Goal: Task Accomplishment & Management: Complete application form

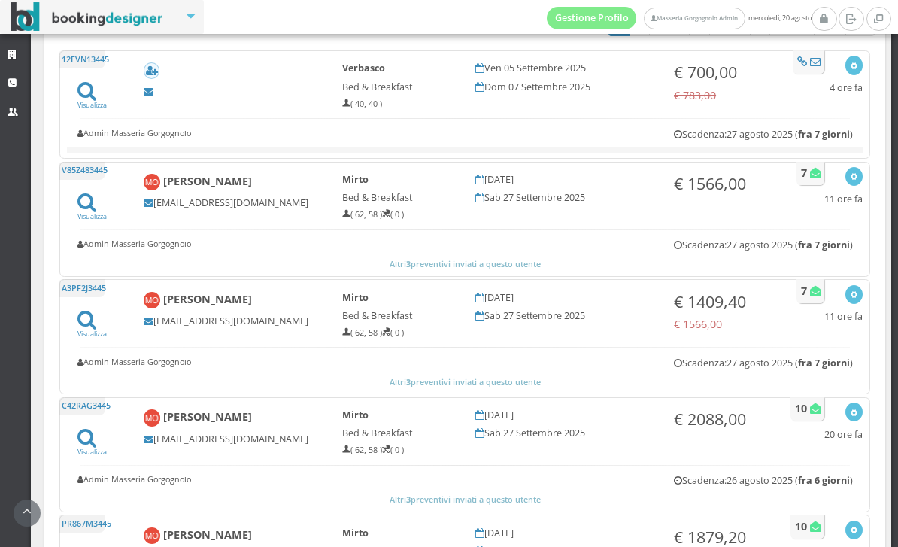
scroll to position [421, 0]
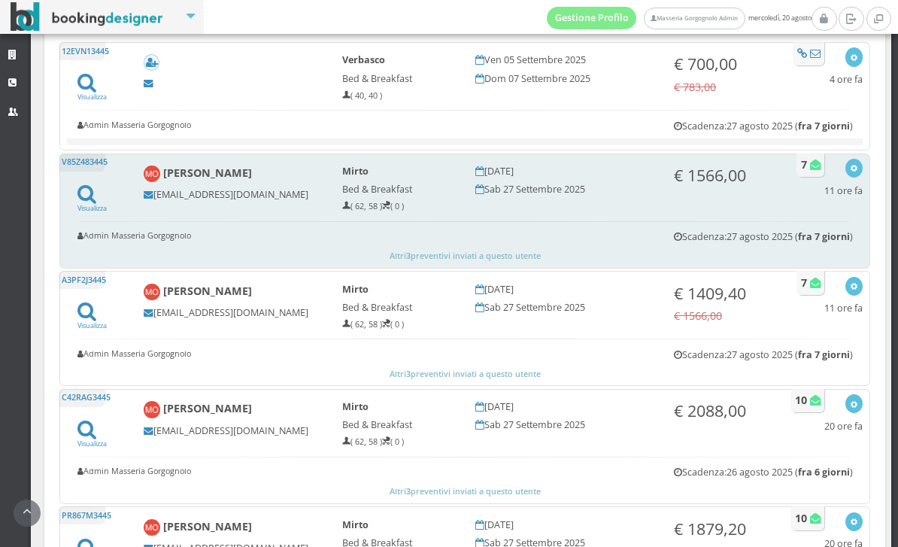
click at [241, 173] on b "Maeve O’sullivan" at bounding box center [207, 172] width 89 height 14
click at [94, 199] on icon at bounding box center [86, 193] width 19 height 20
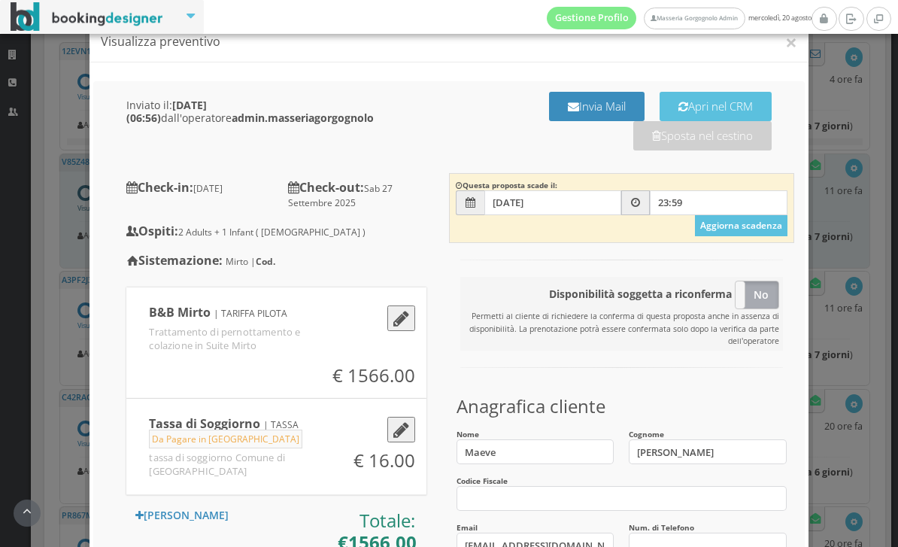
scroll to position [33, 0]
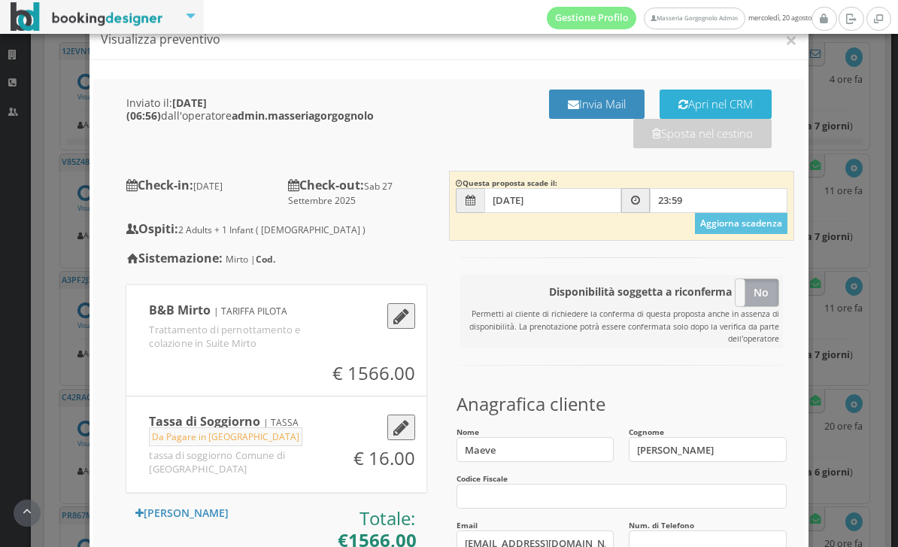
click at [740, 99] on button "Apri nel CRM" at bounding box center [715, 103] width 112 height 29
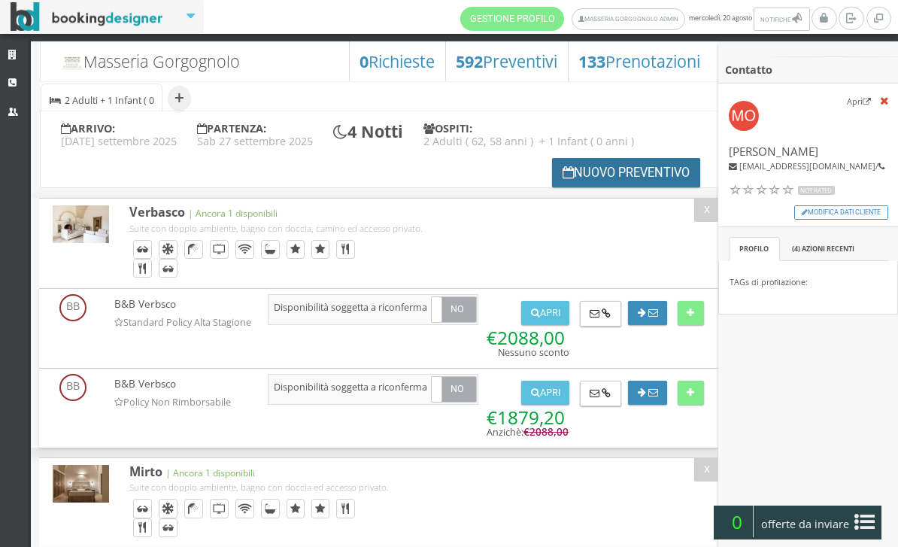
click at [611, 165] on button "Nuovo Preventivo" at bounding box center [626, 172] width 149 height 29
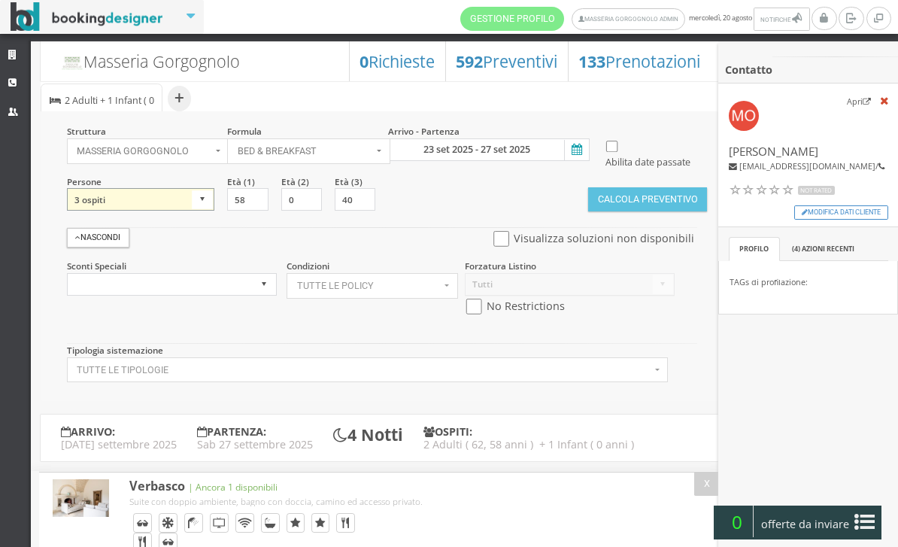
click at [202, 211] on select "1 ospite 2 ospiti 3 ospiti 4 ospiti 5 ospiti 6 ospiti 7 ospiti 8 ospiti 9 ospit…" at bounding box center [141, 199] width 148 height 23
select select "2"
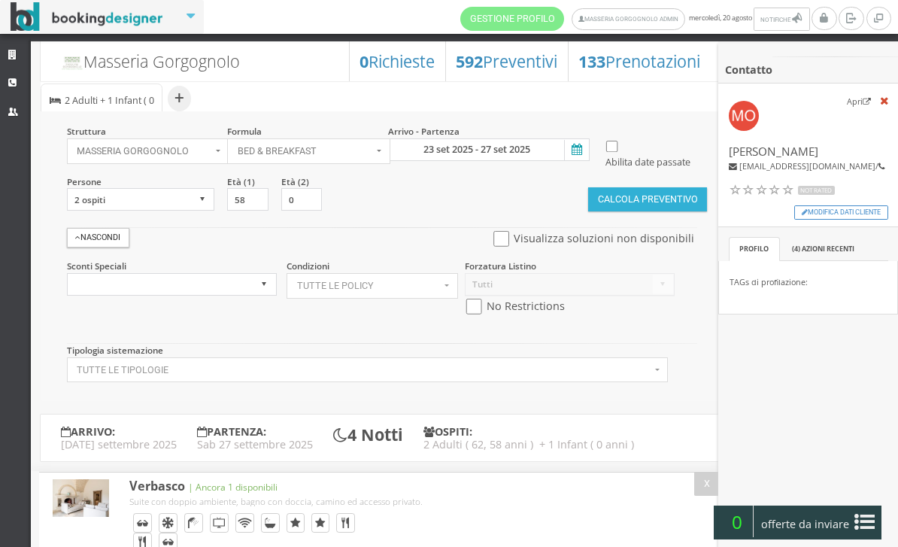
click at [641, 211] on button "Calcola Preventivo" at bounding box center [647, 199] width 119 height 24
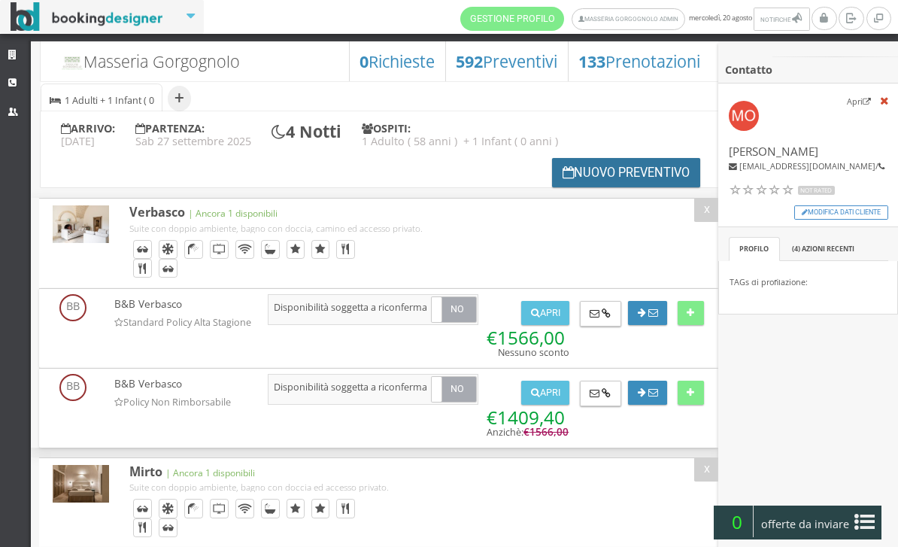
click at [600, 171] on button "Nuovo Preventivo" at bounding box center [626, 172] width 149 height 29
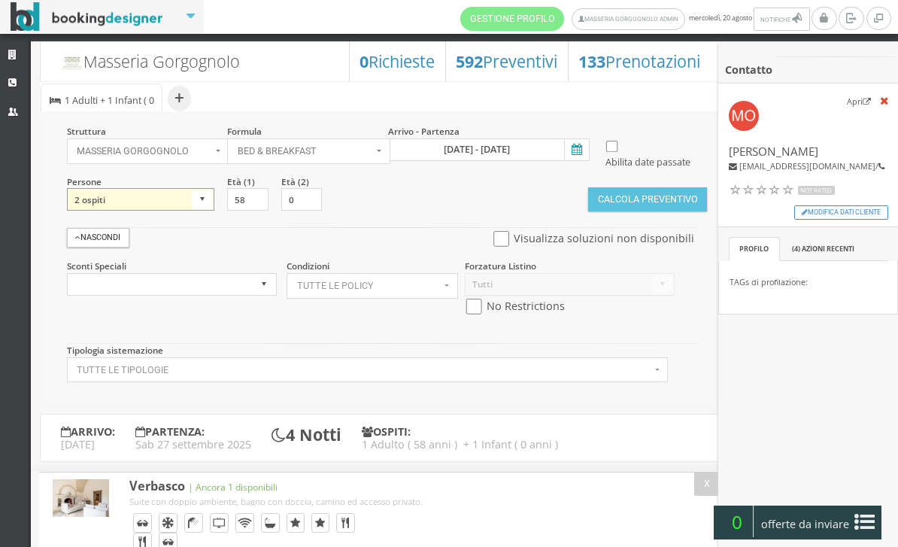
click at [181, 211] on select "1 ospite 2 ospiti 3 ospiti 4 ospiti 5 ospiti 6 ospiti 7 ospiti 8 ospiti 9 ospit…" at bounding box center [141, 199] width 148 height 23
select select "3"
click at [349, 211] on input "40" at bounding box center [355, 199] width 41 height 23
click at [417, 227] on div "Struttura Masseria Gorgognolo × Seleziona Masseria Gorgognolo Masseria Gorgogno…" at bounding box center [381, 256] width 680 height 290
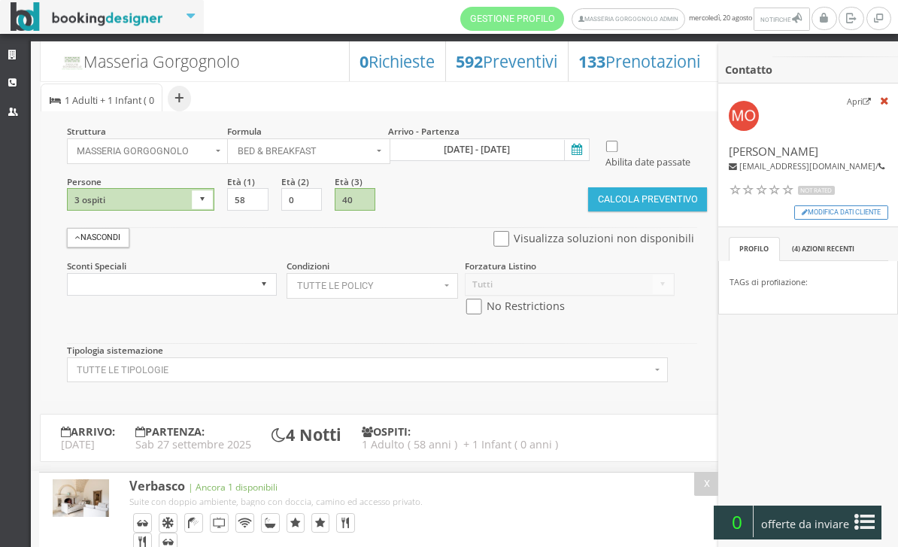
click at [641, 211] on button "Calcola Preventivo" at bounding box center [647, 199] width 119 height 24
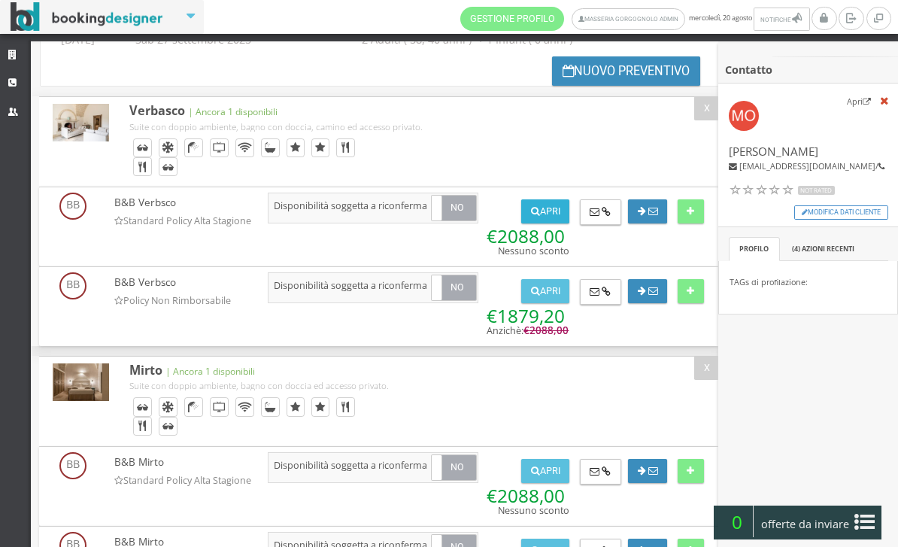
click at [547, 213] on button "Apri" at bounding box center [545, 211] width 48 height 24
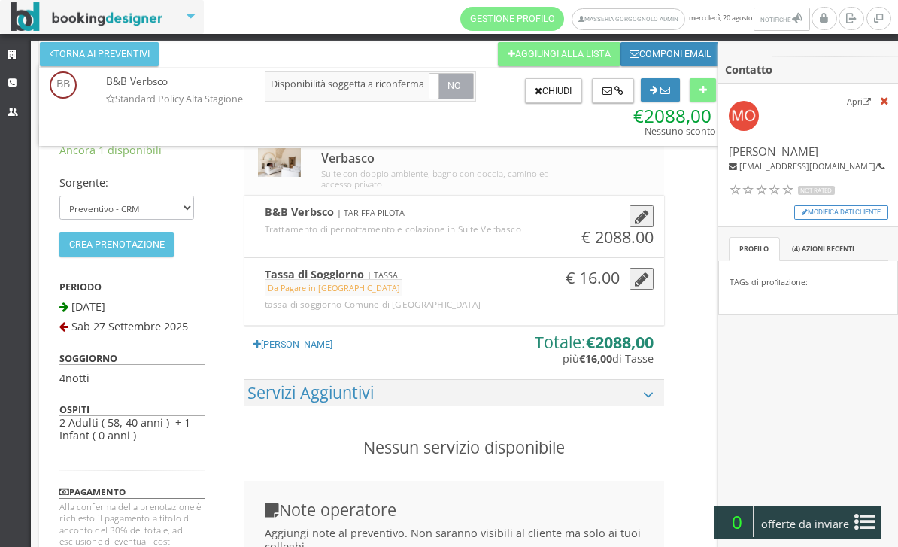
click at [636, 220] on icon "button" at bounding box center [642, 217] width 14 height 17
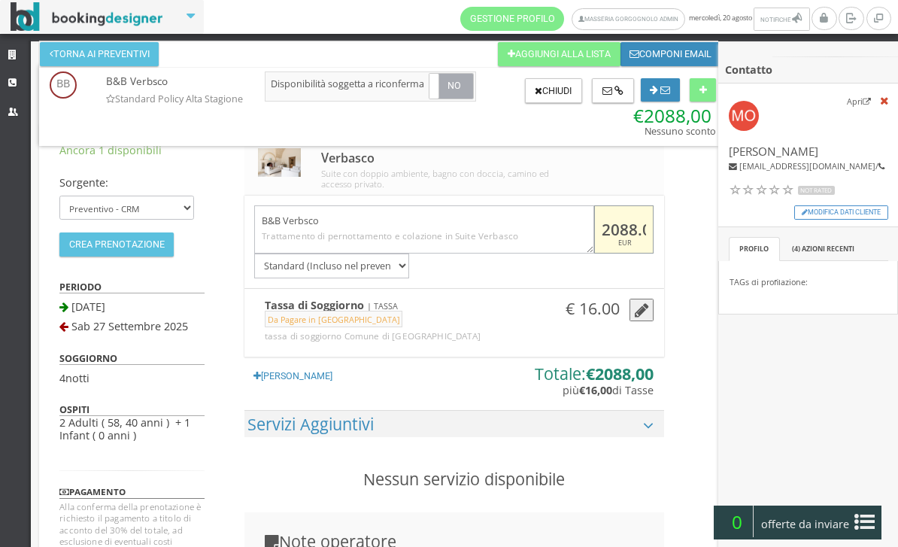
click at [620, 232] on input "2088.00" at bounding box center [623, 229] width 59 height 49
type input "1566.00"
click at [666, 53] on button "Componi email" at bounding box center [670, 54] width 101 height 24
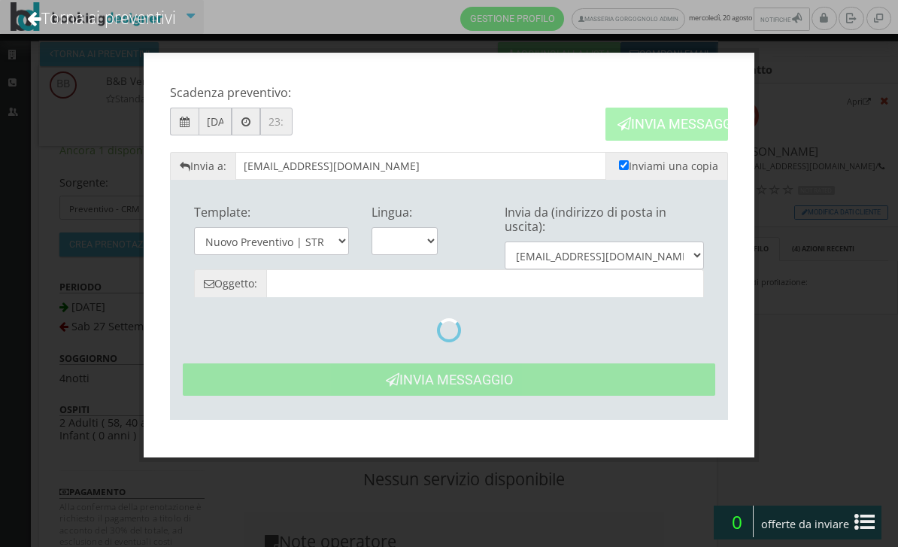
type input "Nuovo Preventivo - Maeve O’sullivan dal 23/09 al 27/09"
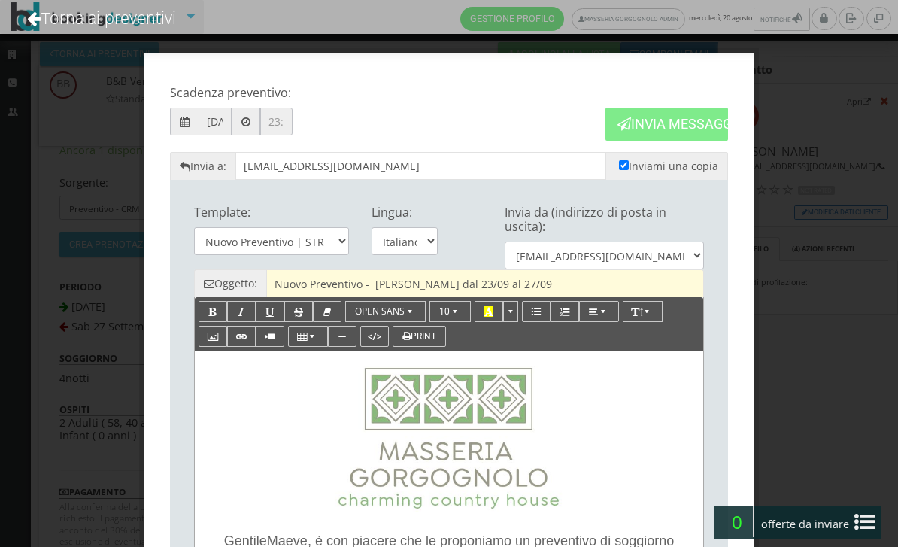
click at [390, 282] on input "Nuovo Preventivo - Maeve O’sullivan dal 23/09 al 27/09" at bounding box center [485, 283] width 438 height 28
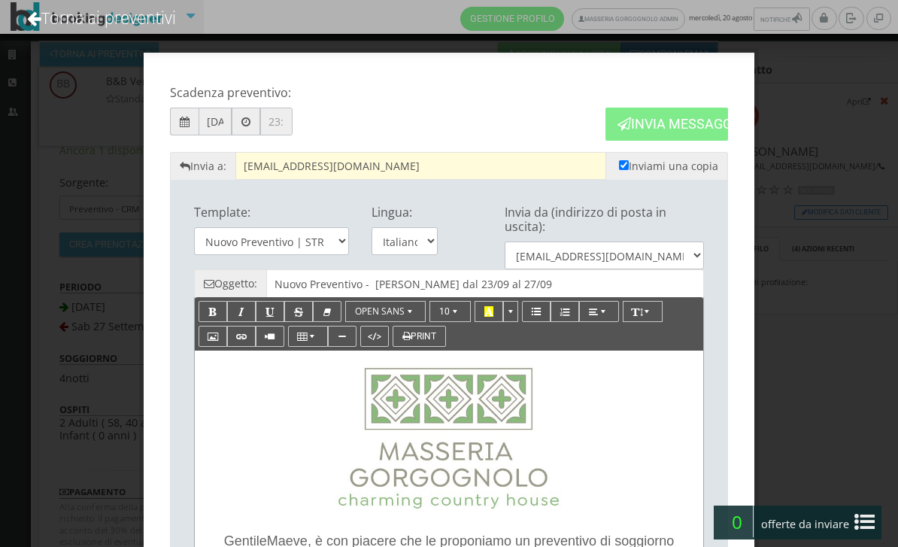
click at [341, 168] on input "[EMAIL_ADDRESS][DOMAIN_NAME]" at bounding box center [420, 166] width 371 height 28
click at [337, 164] on input "[EMAIL_ADDRESS][DOMAIN_NAME]" at bounding box center [420, 166] width 371 height 28
click at [334, 162] on input "[EMAIL_ADDRESS][DOMAIN_NAME]" at bounding box center [420, 166] width 371 height 28
paste input "rie.osullivan20@g"
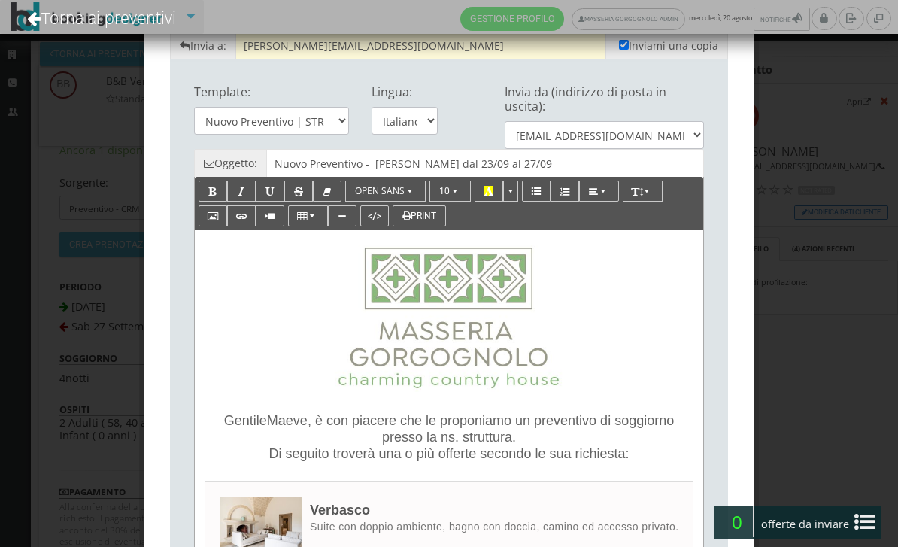
scroll to position [193, 0]
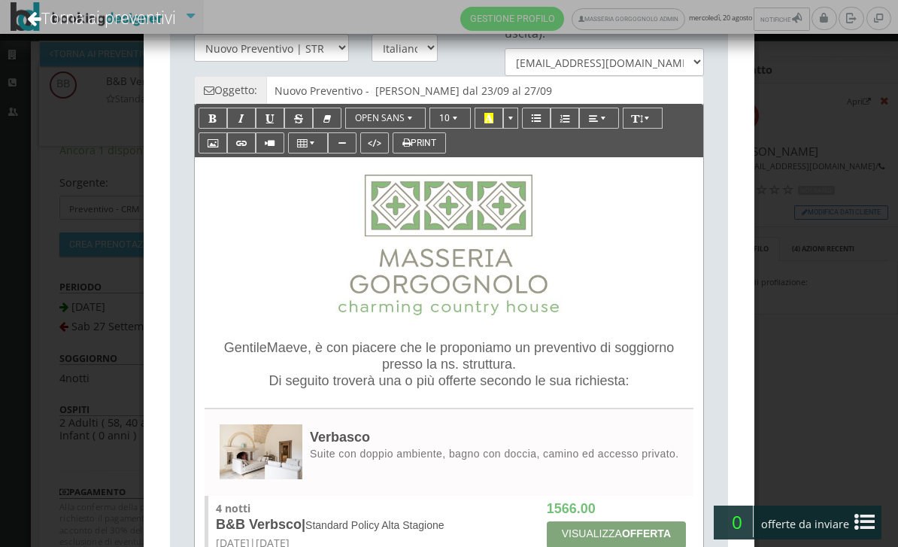
type input "marie.osullivan20@gmail.com"
click at [304, 348] on span "Maeve" at bounding box center [287, 347] width 41 height 15
click at [306, 350] on span "Maeve" at bounding box center [287, 347] width 41 height 15
click at [299, 350] on span "Maeve" at bounding box center [287, 347] width 41 height 15
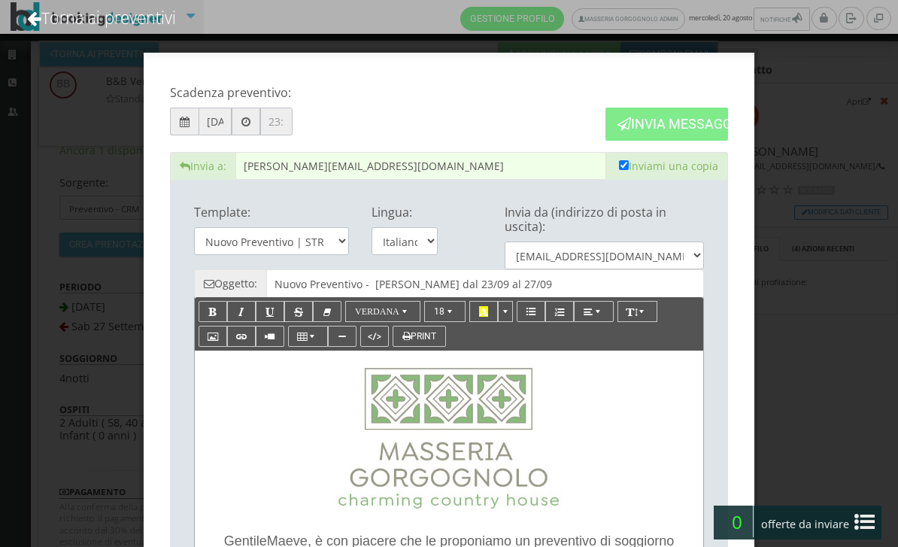
scroll to position [0, 0]
click at [142, 18] on link "Torna ai preventivi" at bounding box center [101, 17] width 189 height 62
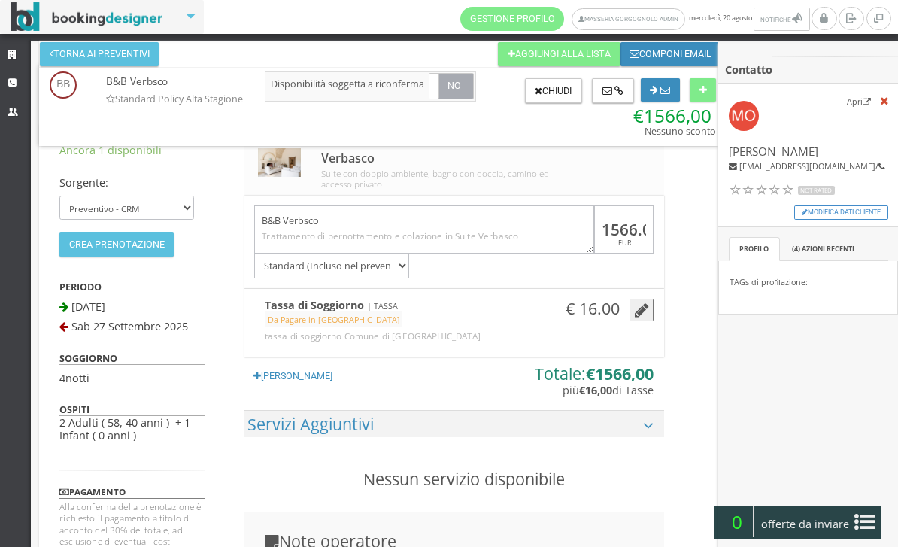
click at [865, 525] on icon at bounding box center [864, 522] width 20 height 24
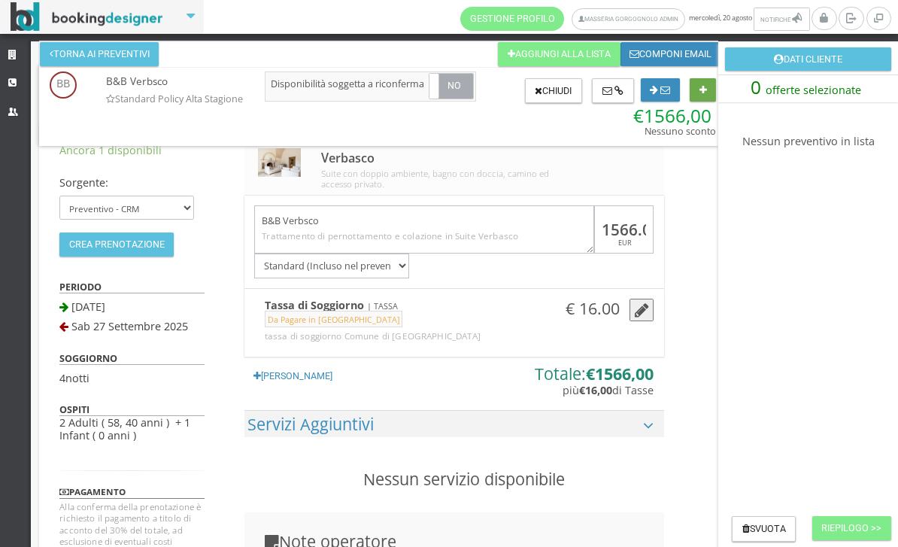
click at [694, 99] on button at bounding box center [703, 90] width 26 height 24
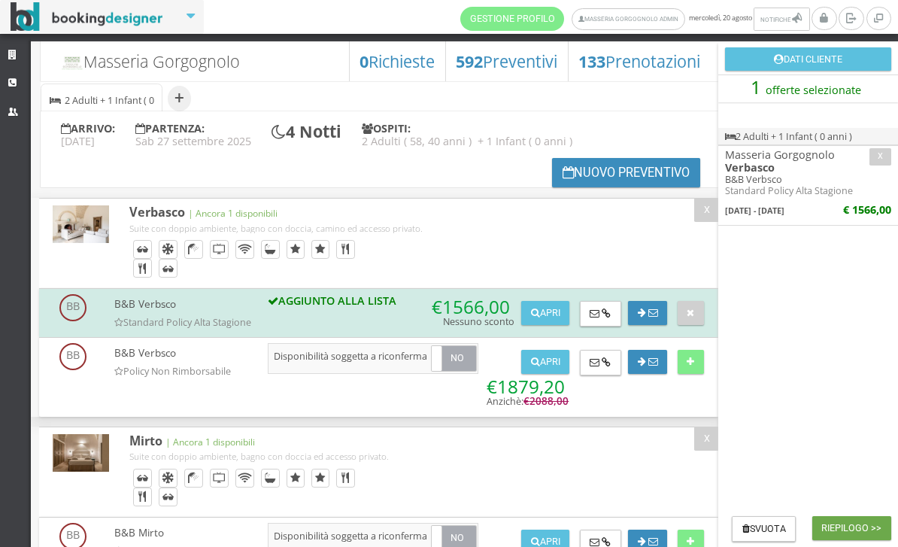
click at [859, 529] on button "Riepilogo >>" at bounding box center [851, 528] width 79 height 24
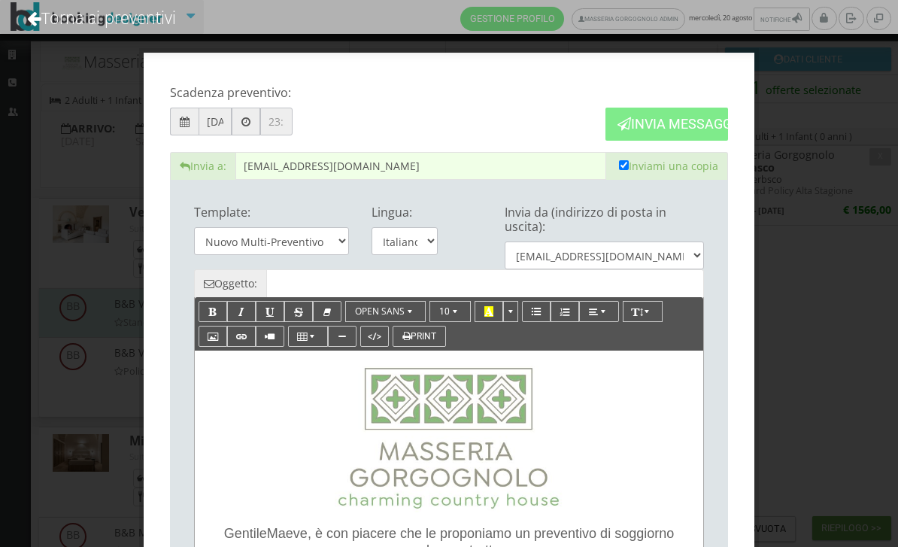
type input "Masseria Gorgognolo: Preventivo - Maeve O’sullivan"
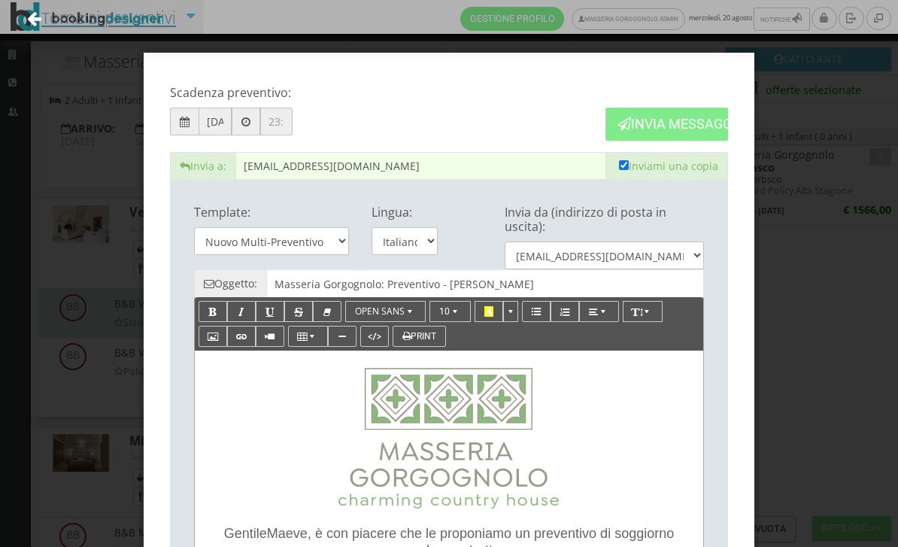
click at [115, 15] on link "Torna ai preventivi" at bounding box center [101, 17] width 189 height 62
